Goal: Check status: Check status

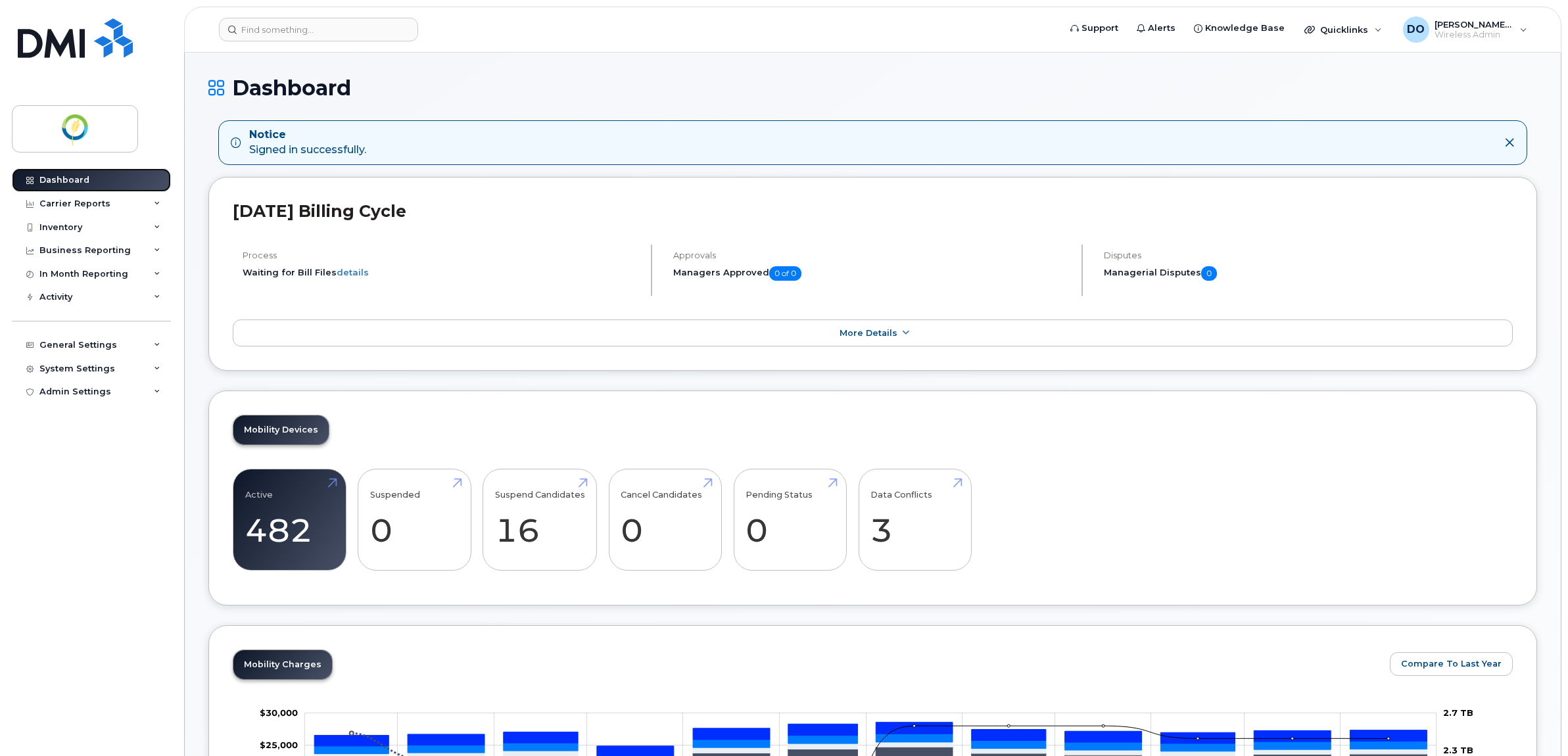
click at [93, 184] on link "Dashboard" at bounding box center [91, 179] width 159 height 23
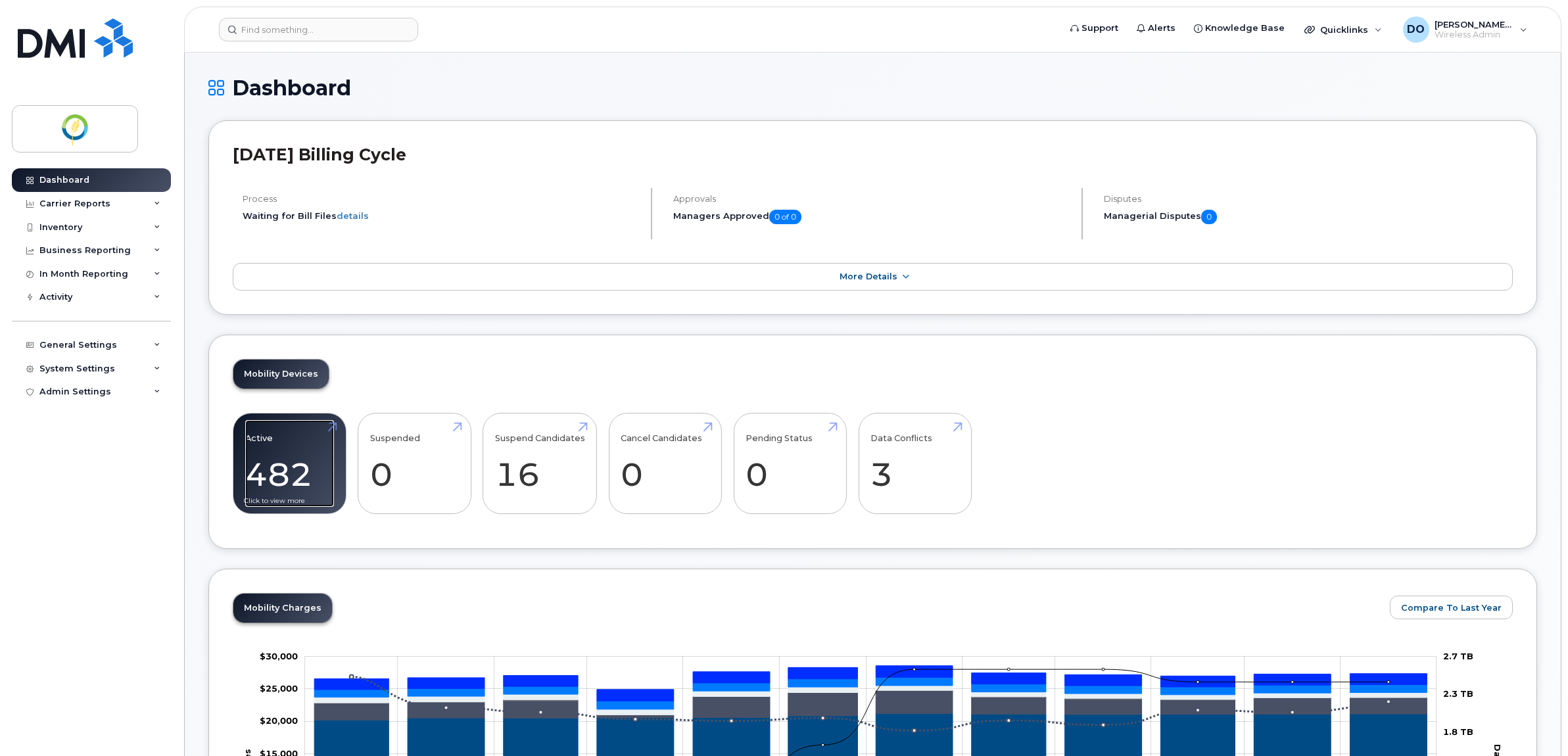
click at [314, 464] on link "Active 482" at bounding box center [290, 463] width 89 height 87
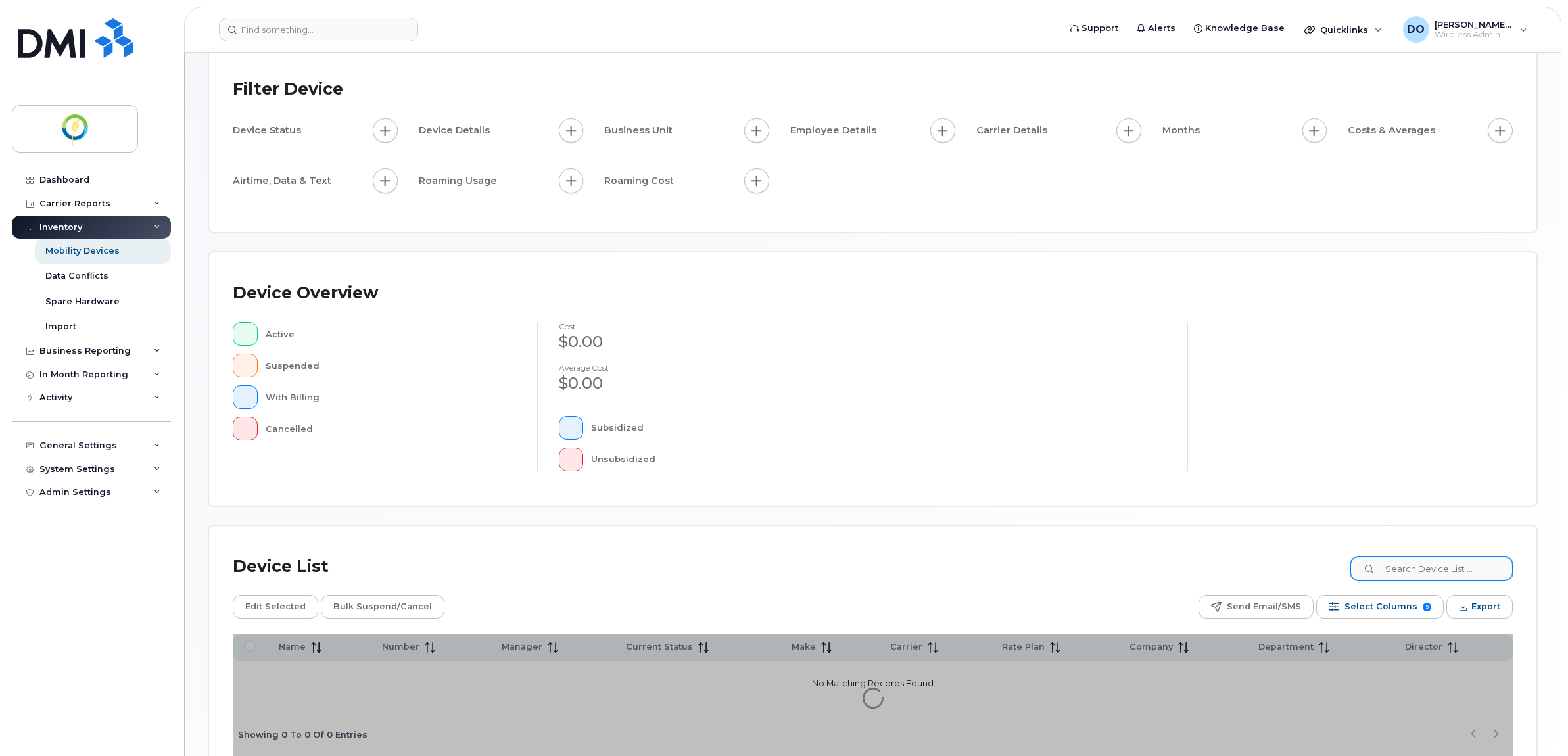
scroll to position [148, 0]
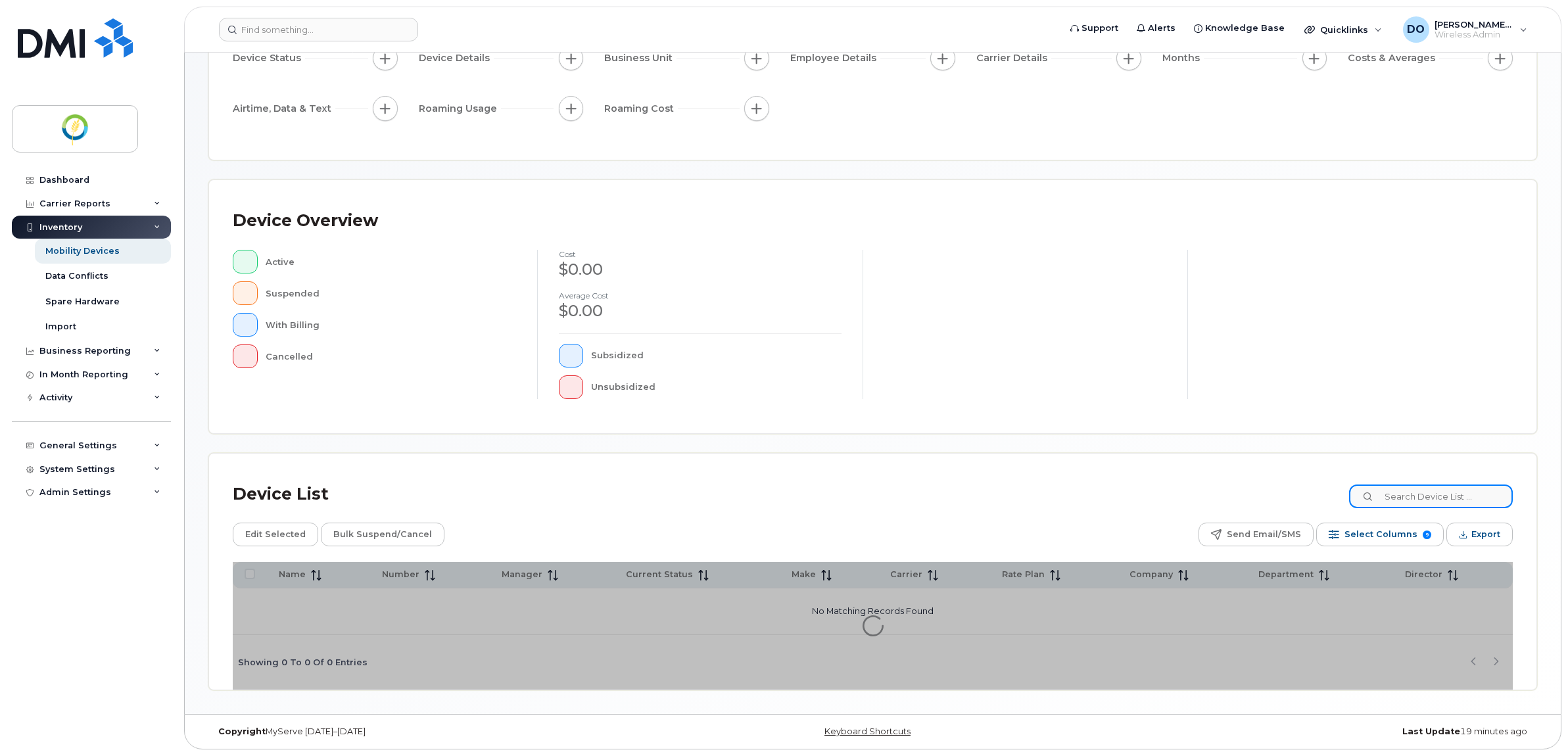
click at [1448, 489] on input at bounding box center [1430, 495] width 163 height 23
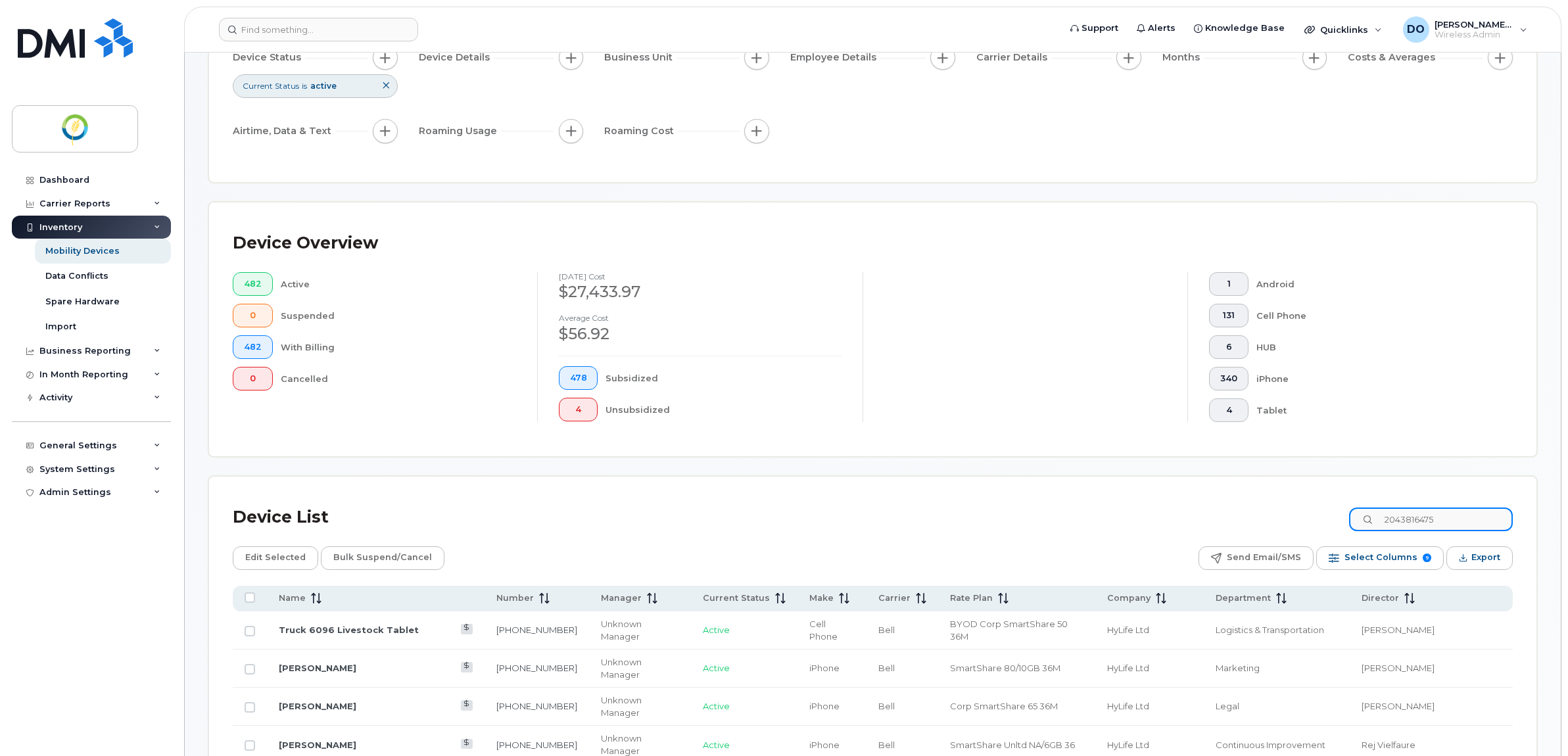
type input "2043816475"
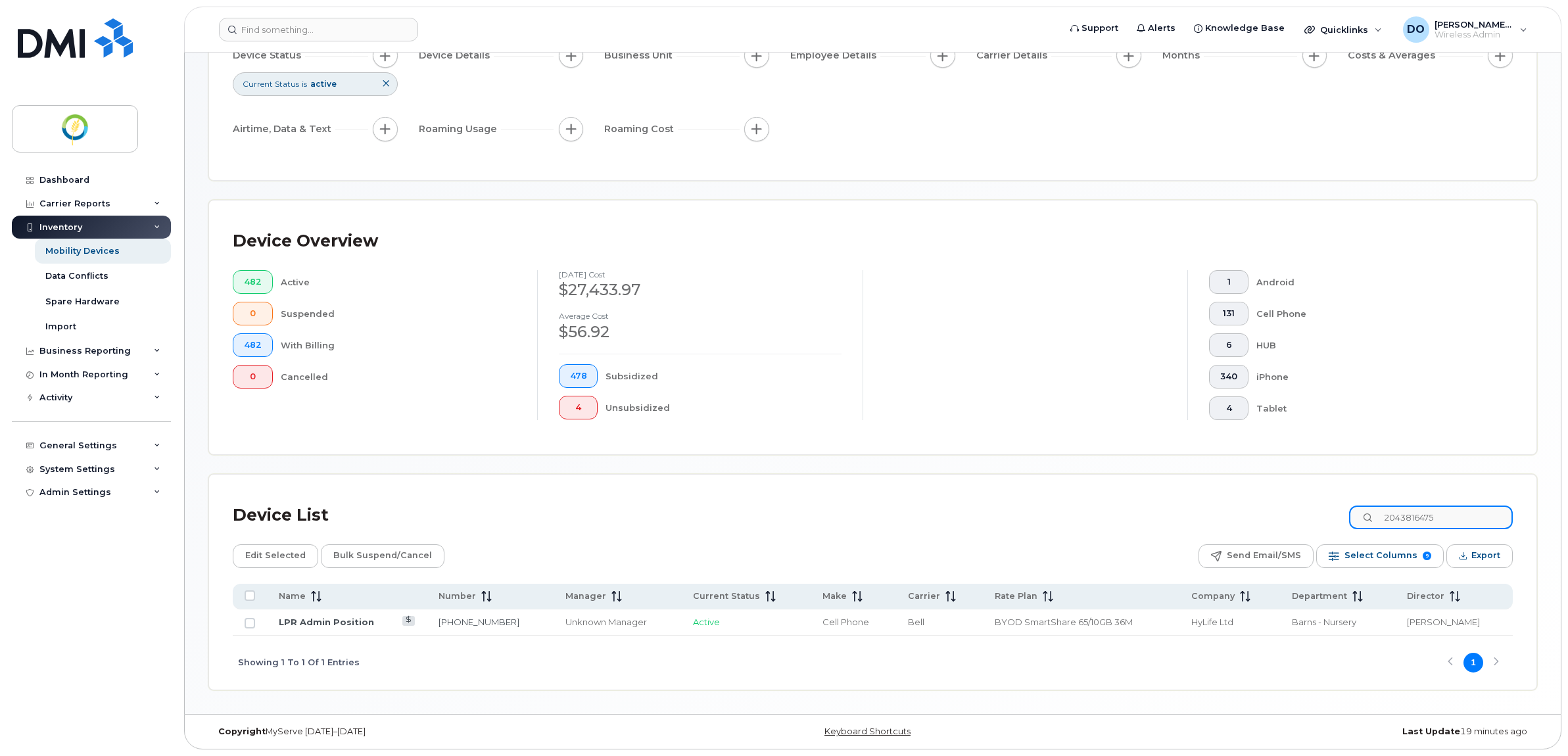
scroll to position [152, 0]
